Goal: Information Seeking & Learning: Learn about a topic

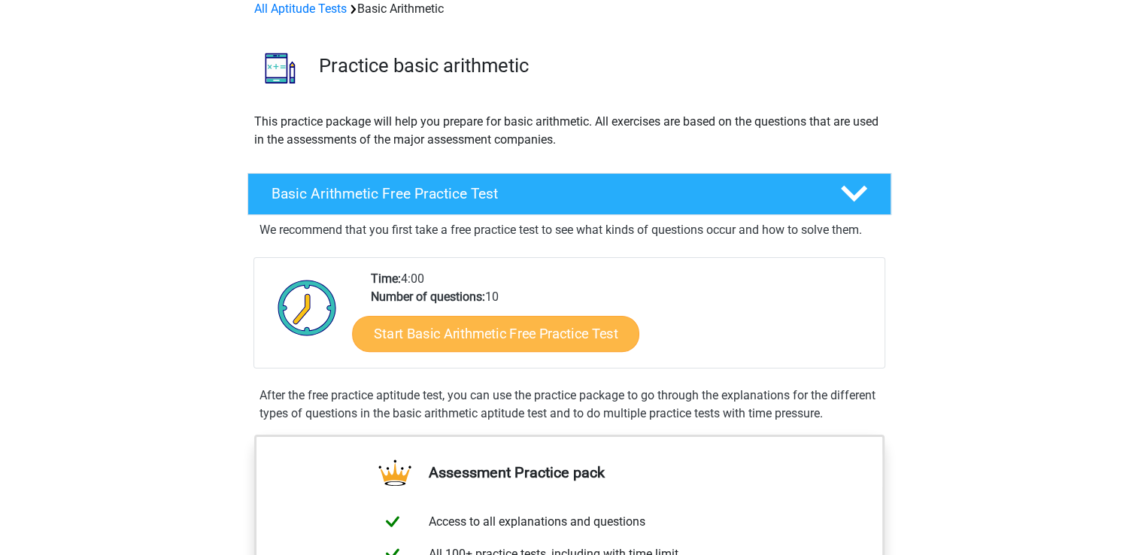
scroll to position [150, 0]
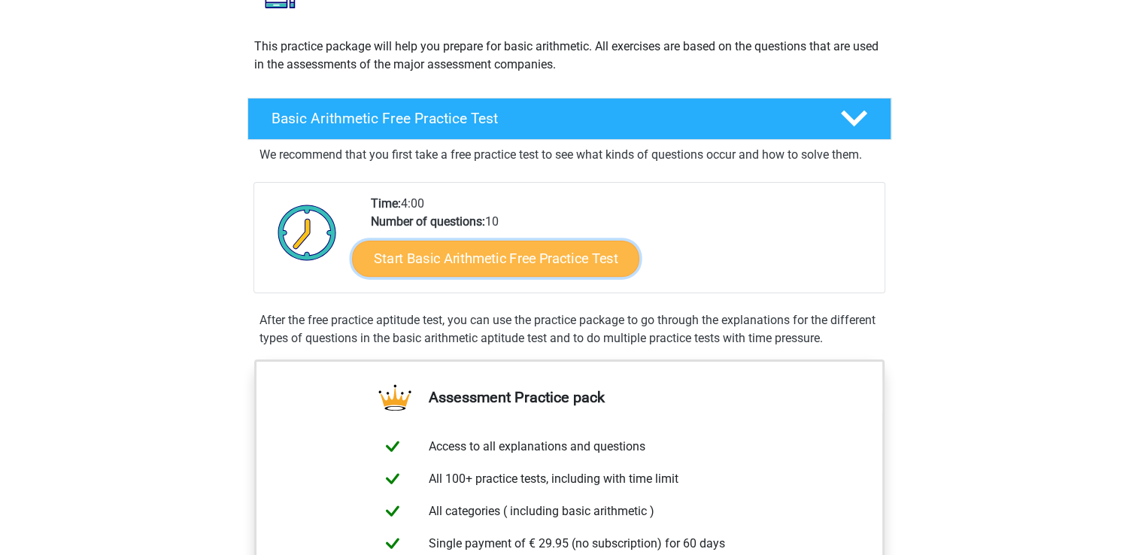
click at [545, 263] on link "Start Basic Arithmetic Free Practice Test" at bounding box center [495, 258] width 287 height 36
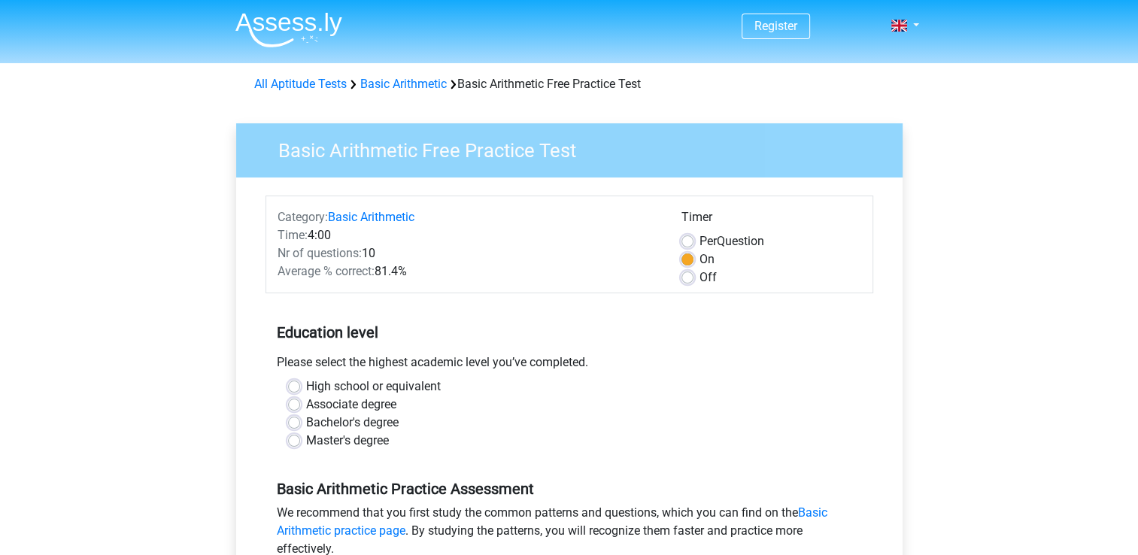
click at [306, 442] on label "Master's degree" at bounding box center [347, 441] width 83 height 18
click at [298, 442] on input "Master's degree" at bounding box center [294, 439] width 12 height 15
radio input "true"
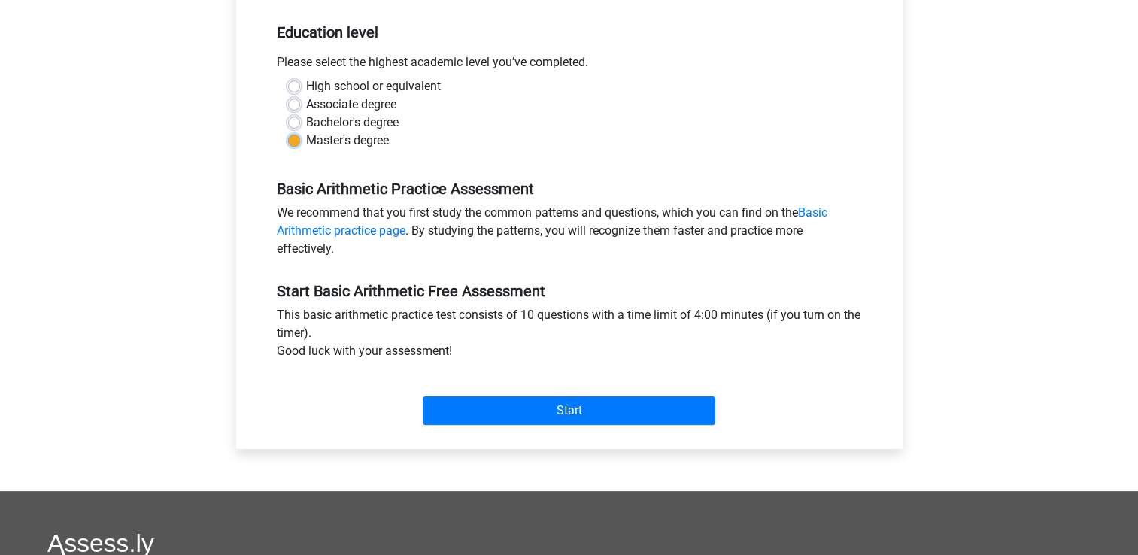
scroll to position [301, 0]
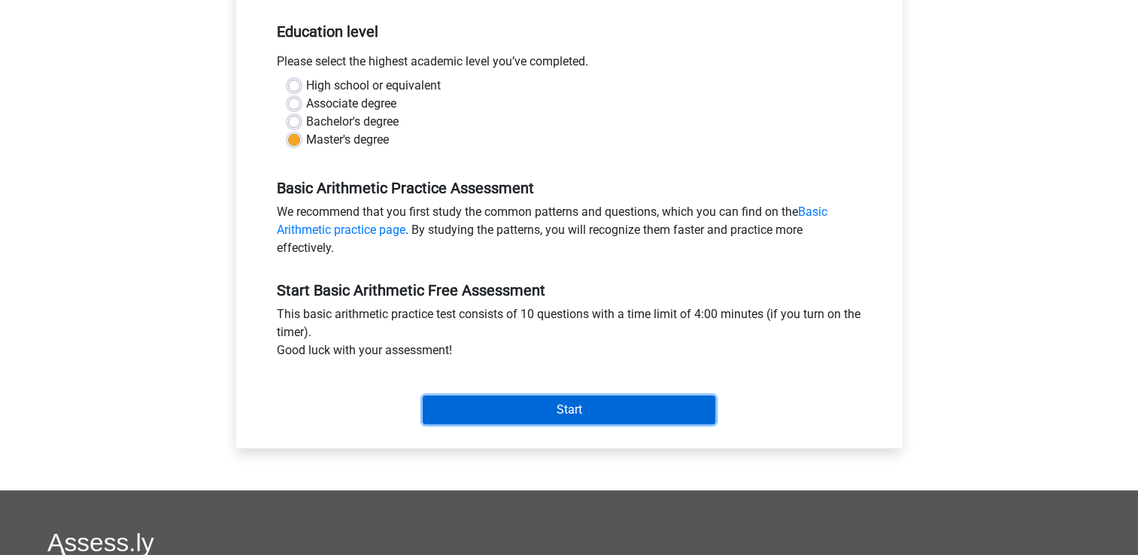
click at [594, 409] on input "Start" at bounding box center [569, 410] width 293 height 29
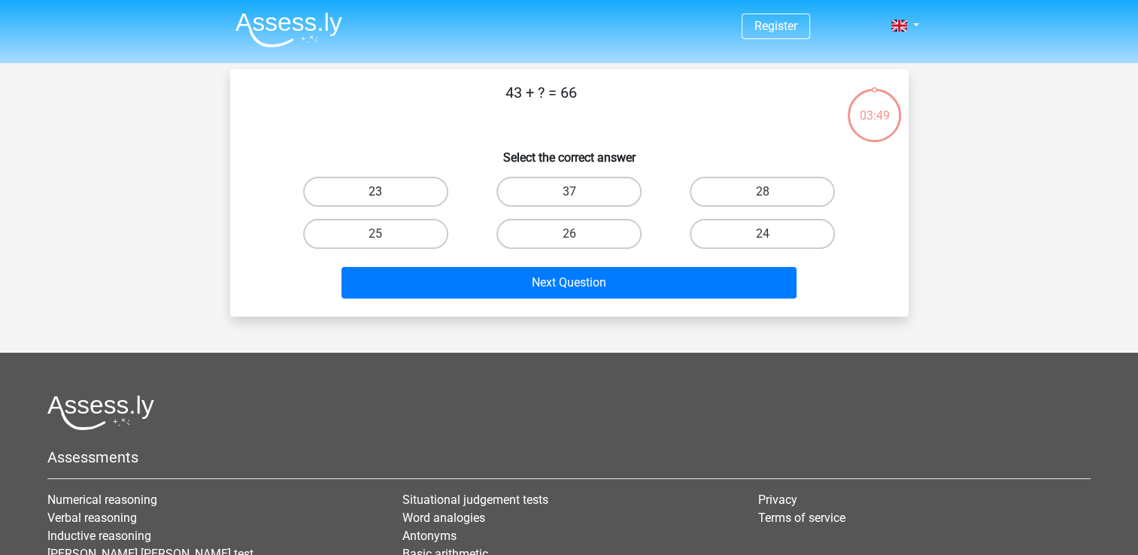
click at [388, 190] on label "23" at bounding box center [375, 192] width 145 height 30
click at [385, 192] on input "23" at bounding box center [380, 197] width 10 height 10
radio input "true"
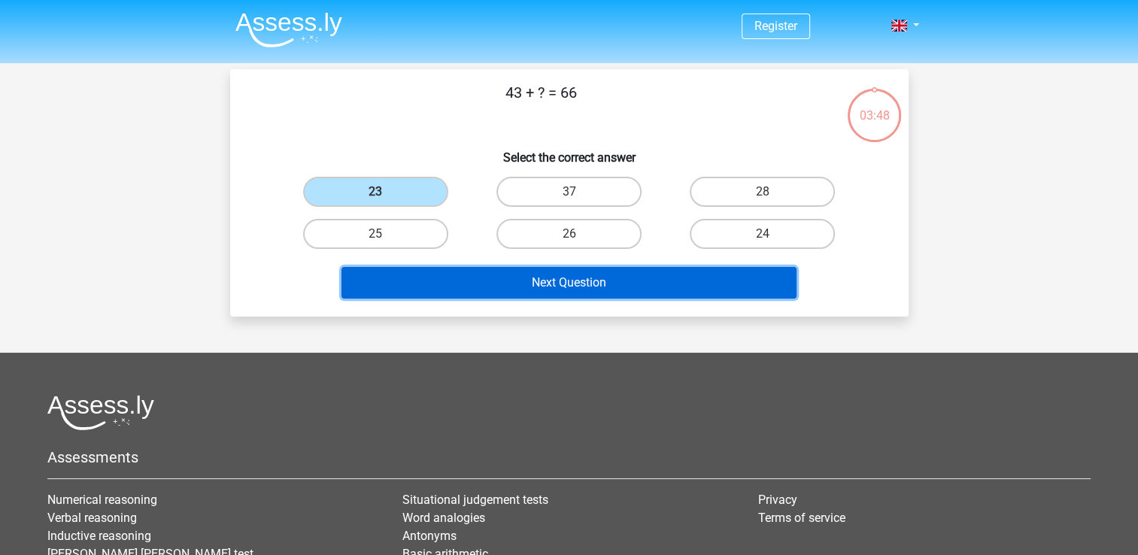
click at [539, 280] on button "Next Question" at bounding box center [569, 283] width 455 height 32
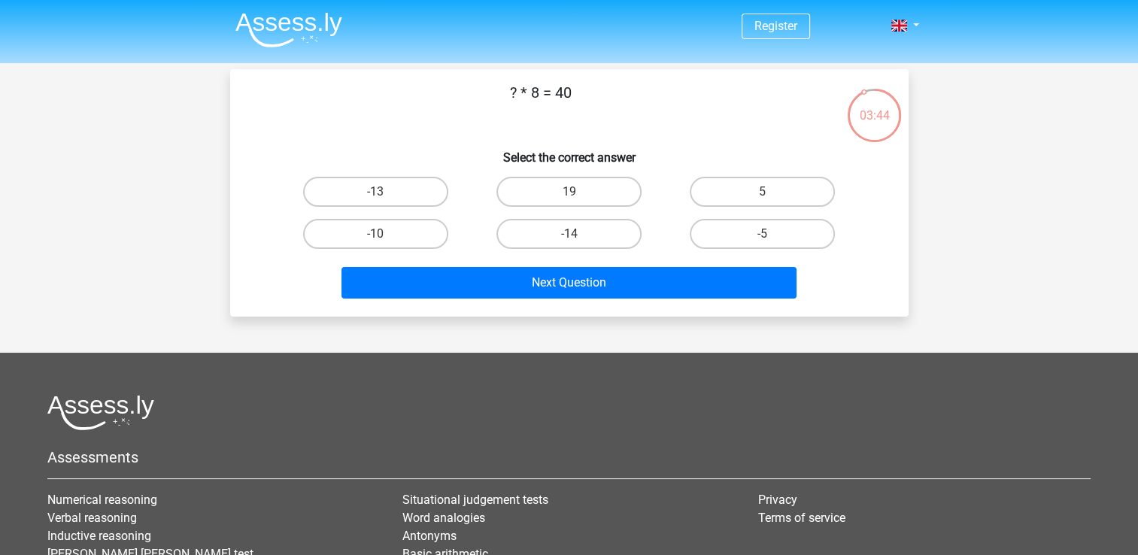
click at [763, 194] on input "5" at bounding box center [768, 197] width 10 height 10
radio input "true"
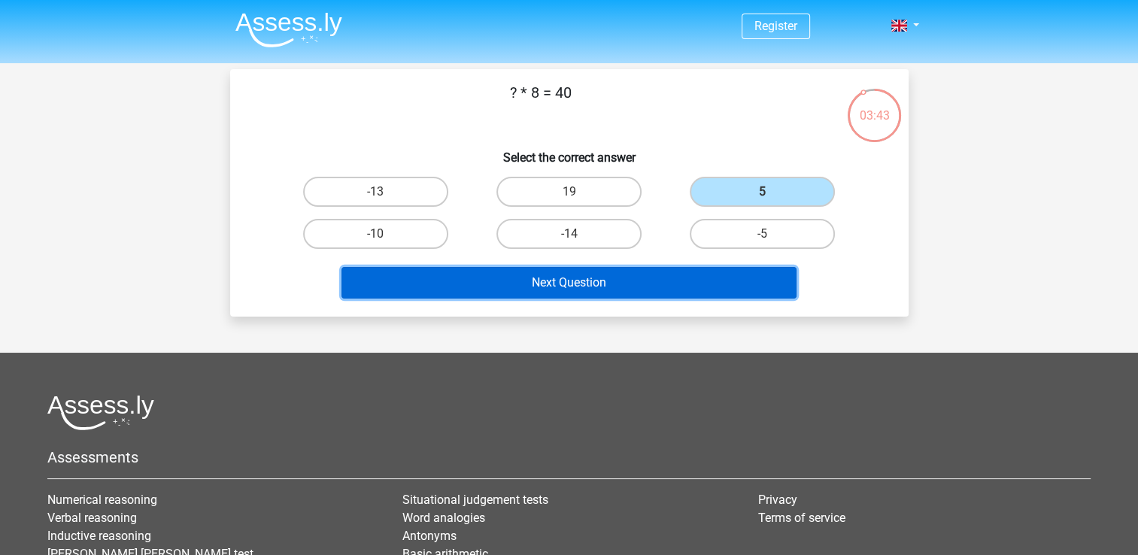
click at [645, 287] on button "Next Question" at bounding box center [569, 283] width 455 height 32
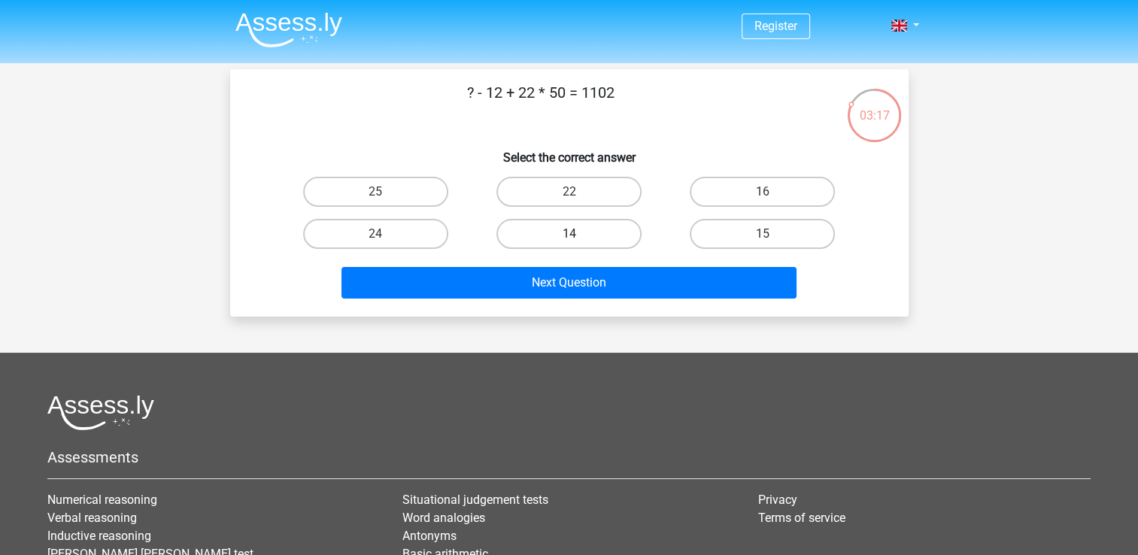
click at [580, 231] on label "14" at bounding box center [569, 234] width 145 height 30
click at [579, 234] on input "14" at bounding box center [574, 239] width 10 height 10
radio input "true"
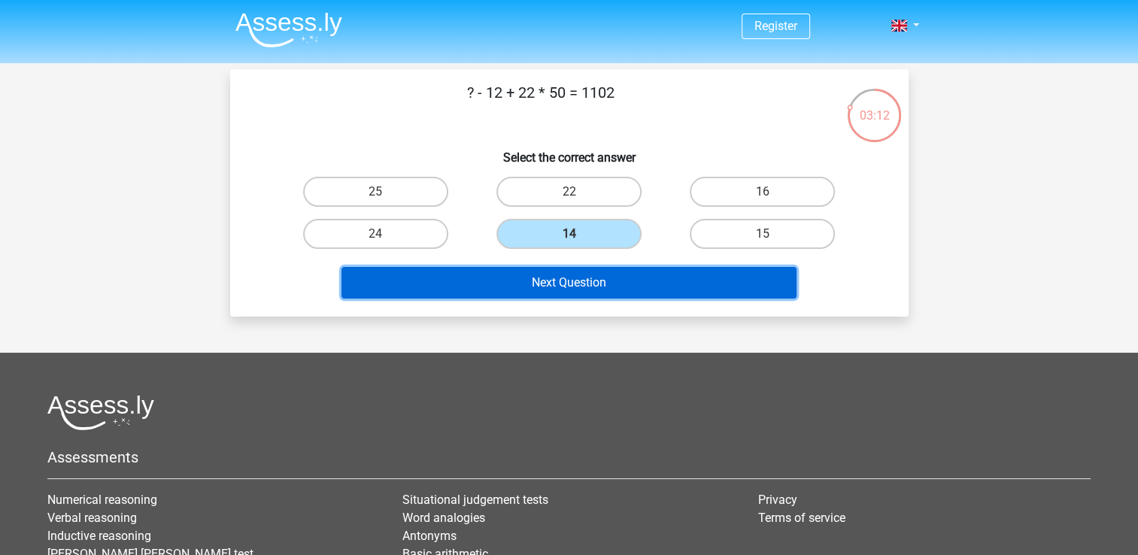
click at [602, 287] on button "Next Question" at bounding box center [569, 283] width 455 height 32
